Goal: Information Seeking & Learning: Learn about a topic

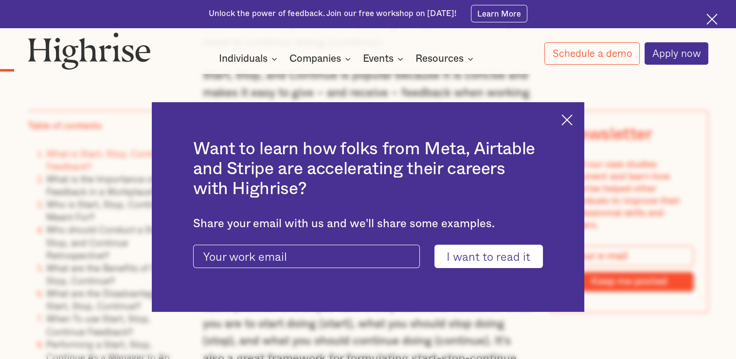
scroll to position [876, 0]
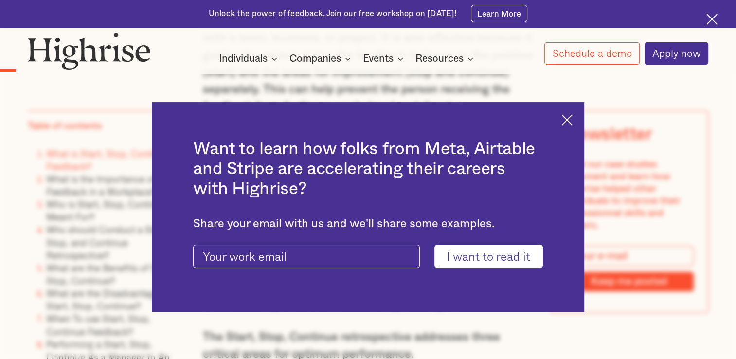
click at [570, 116] on img at bounding box center [567, 119] width 11 height 11
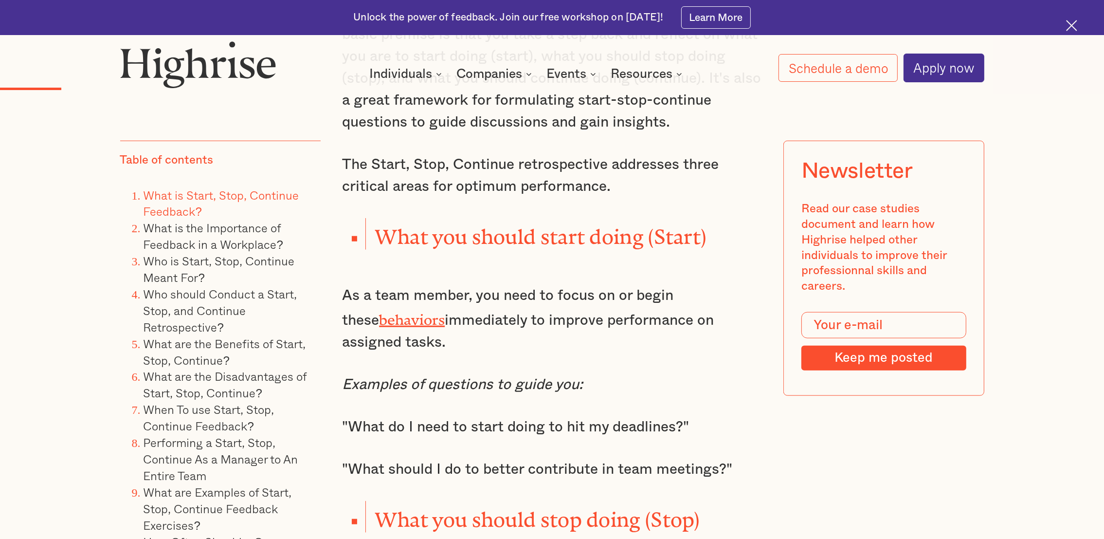
scroll to position [1484, 0]
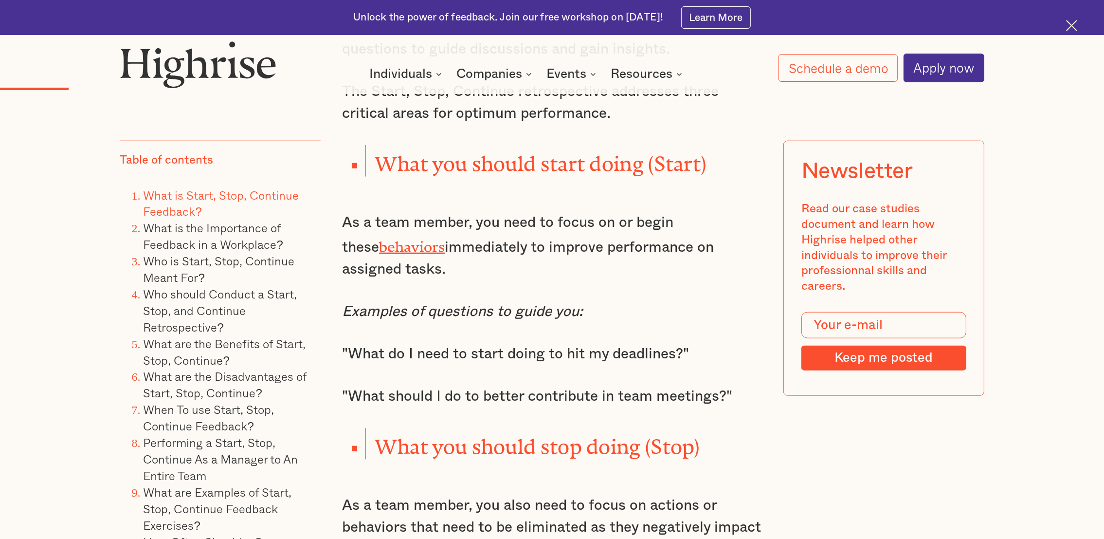
drag, startPoint x: 344, startPoint y: 216, endPoint x: 693, endPoint y: 252, distance: 350.8
drag, startPoint x: 693, startPoint y: 252, endPoint x: 569, endPoint y: 310, distance: 136.3
click at [604, 257] on p "As a team member, you need to focus on or begin these behaviors immediately to …" at bounding box center [552, 246] width 420 height 69
click at [542, 347] on p ""What do I need to start doing to hit my deadlines?"" at bounding box center [552, 354] width 420 height 22
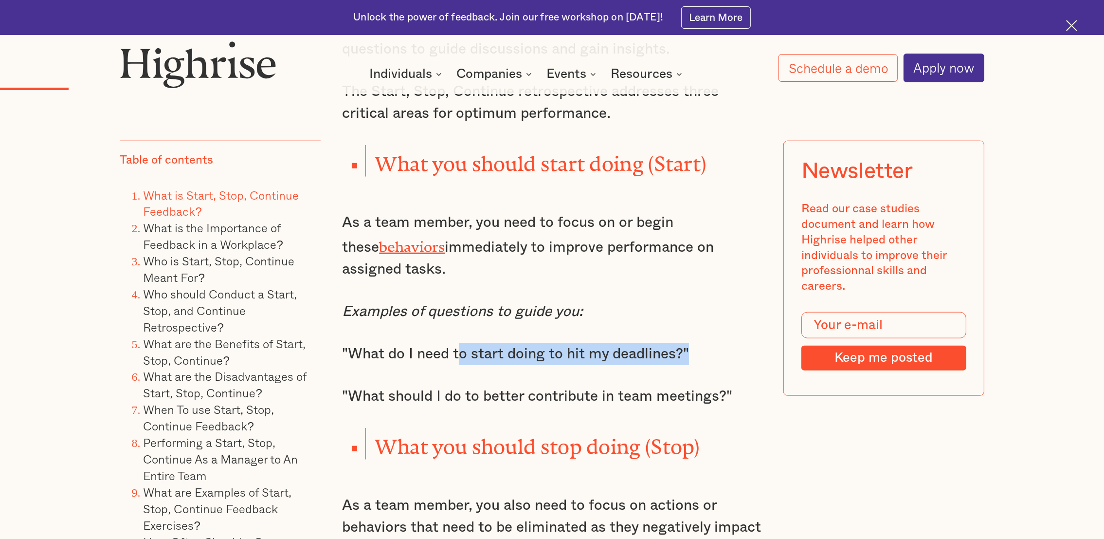
drag, startPoint x: 459, startPoint y: 342, endPoint x: 699, endPoint y: 339, distance: 239.9
click at [699, 343] on p ""What do I need to start doing to hit my deadlines?"" at bounding box center [552, 354] width 420 height 22
drag, startPoint x: 699, startPoint y: 339, endPoint x: 465, endPoint y: 362, distance: 235.7
click at [694, 343] on p ""What do I need to start doing to hit my deadlines?"" at bounding box center [552, 354] width 420 height 22
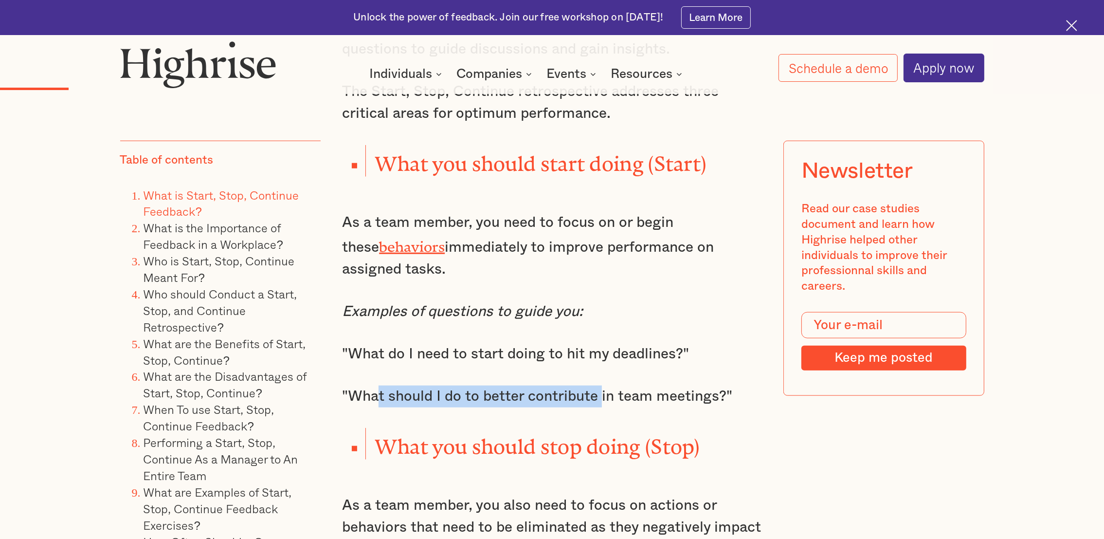
drag, startPoint x: 378, startPoint y: 380, endPoint x: 601, endPoint y: 370, distance: 223.1
click at [601, 359] on div "One of the most popular and effective ways to give feedback is the Start, Stop,…" at bounding box center [552, 549] width 420 height 2110
drag, startPoint x: 601, startPoint y: 370, endPoint x: 529, endPoint y: 373, distance: 71.6
click at [541, 359] on div "One of the most popular and effective ways to give feedback is the Start, Stop,…" at bounding box center [552, 549] width 420 height 2110
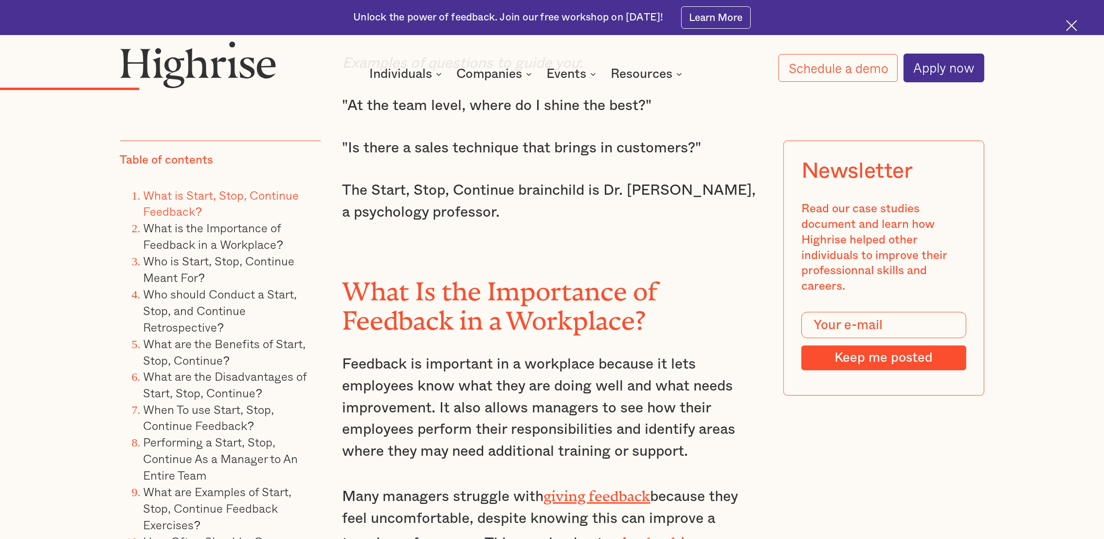
scroll to position [2360, 0]
